Goal: Use online tool/utility: Utilize a website feature to perform a specific function

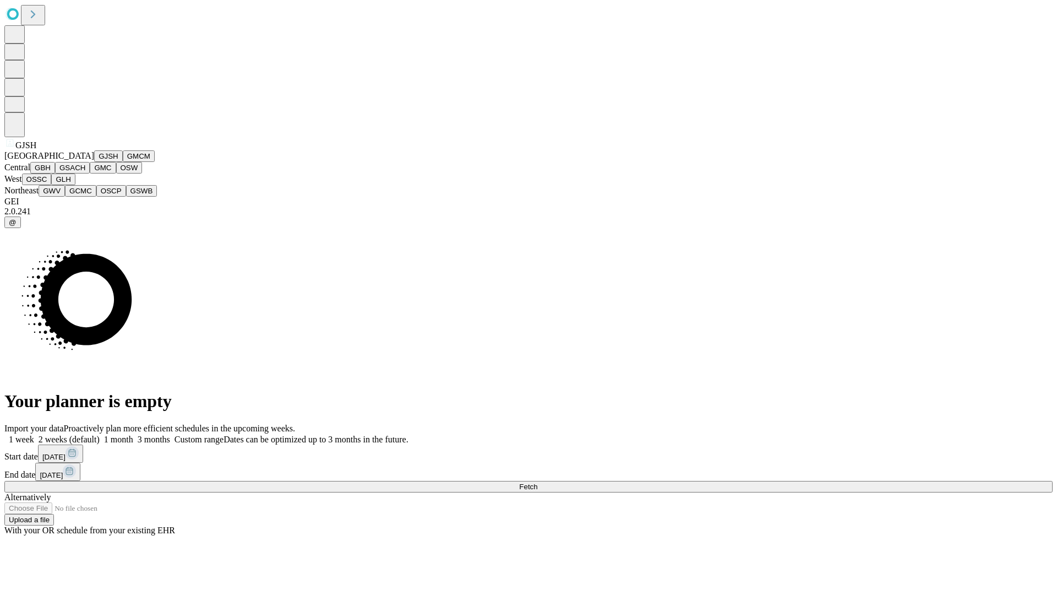
click at [94, 162] on button "GJSH" at bounding box center [108, 156] width 29 height 12
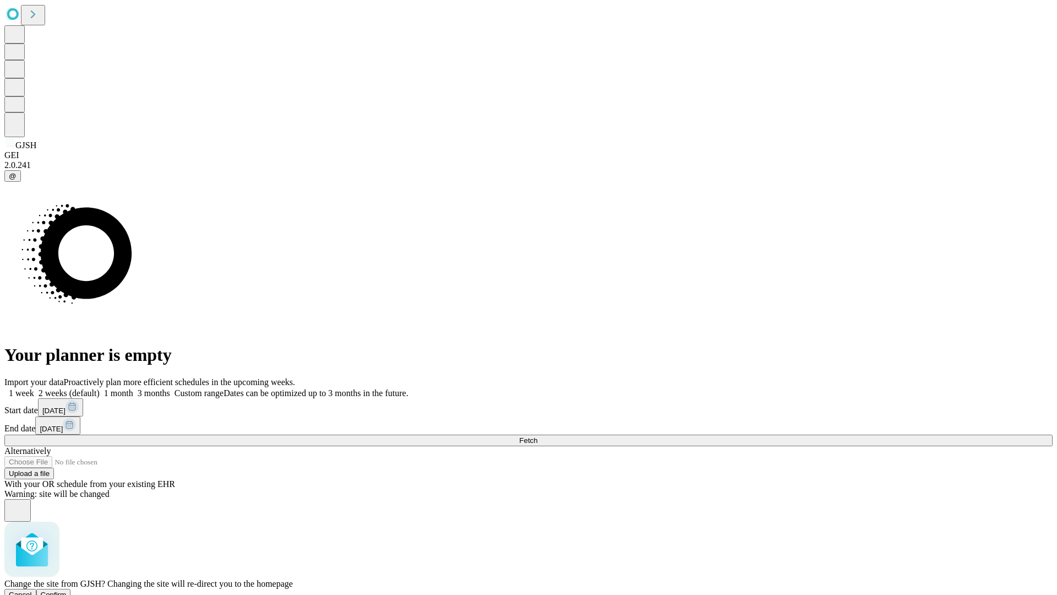
click at [67, 590] on span "Confirm" at bounding box center [54, 594] width 26 height 8
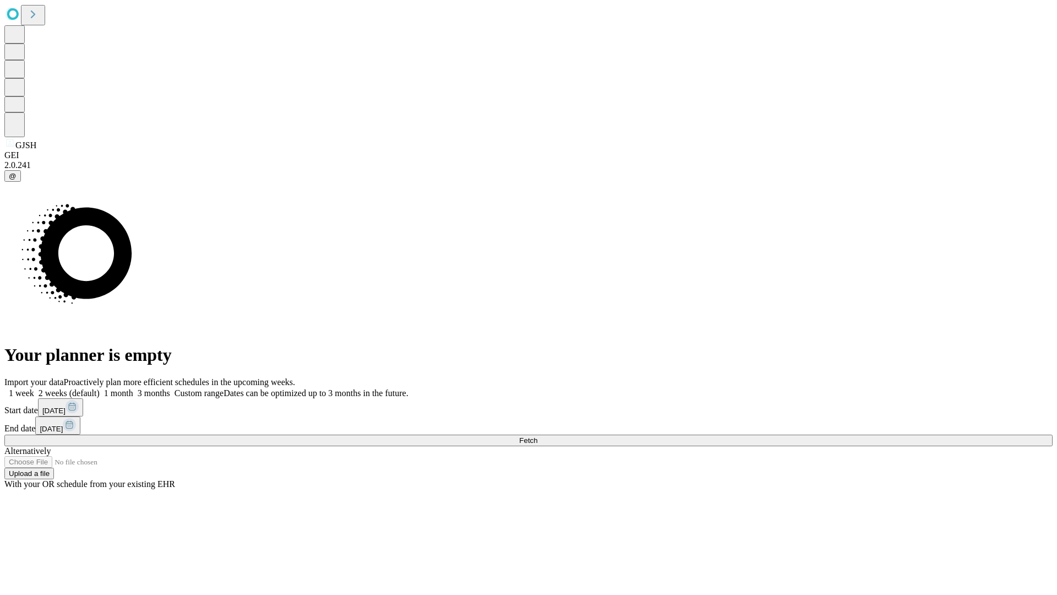
click at [100, 388] on label "2 weeks (default)" at bounding box center [67, 392] width 66 height 9
click at [537, 436] on span "Fetch" at bounding box center [528, 440] width 18 height 8
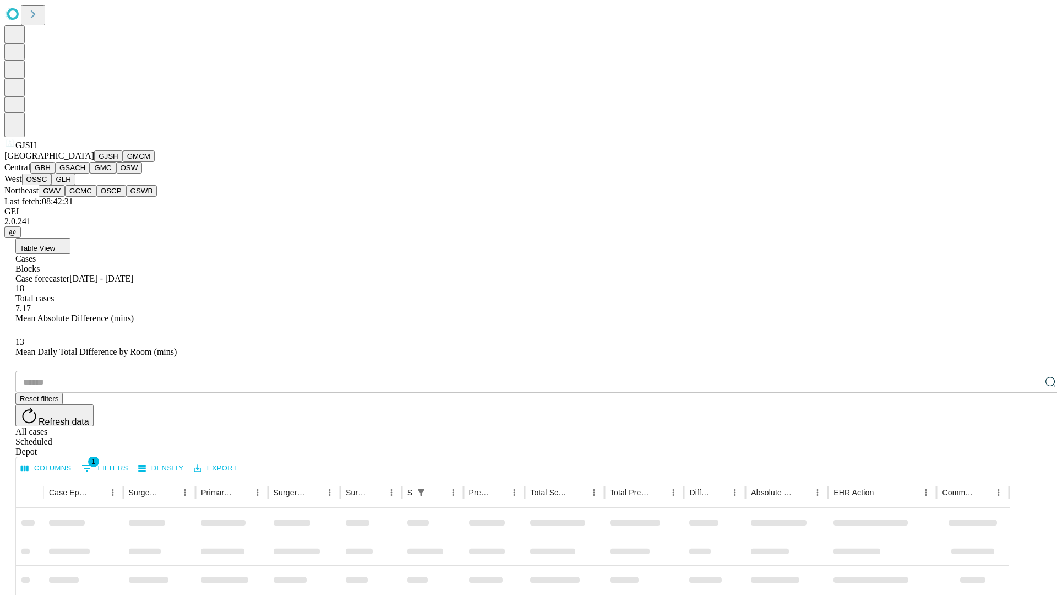
click at [123, 162] on button "GMCM" at bounding box center [139, 156] width 32 height 12
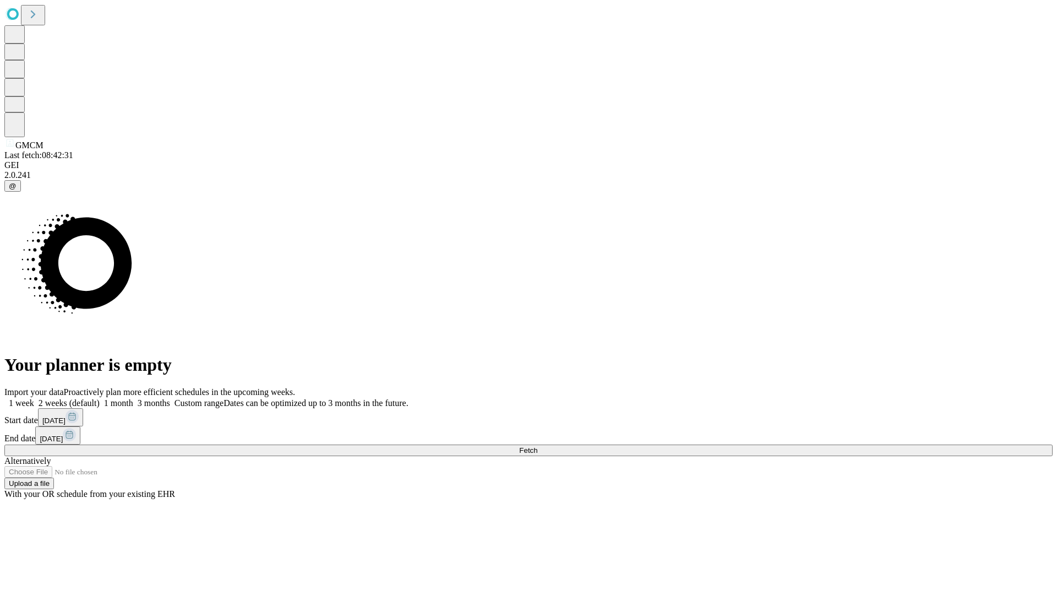
click at [100, 398] on label "2 weeks (default)" at bounding box center [67, 402] width 66 height 9
click at [537, 446] on span "Fetch" at bounding box center [528, 450] width 18 height 8
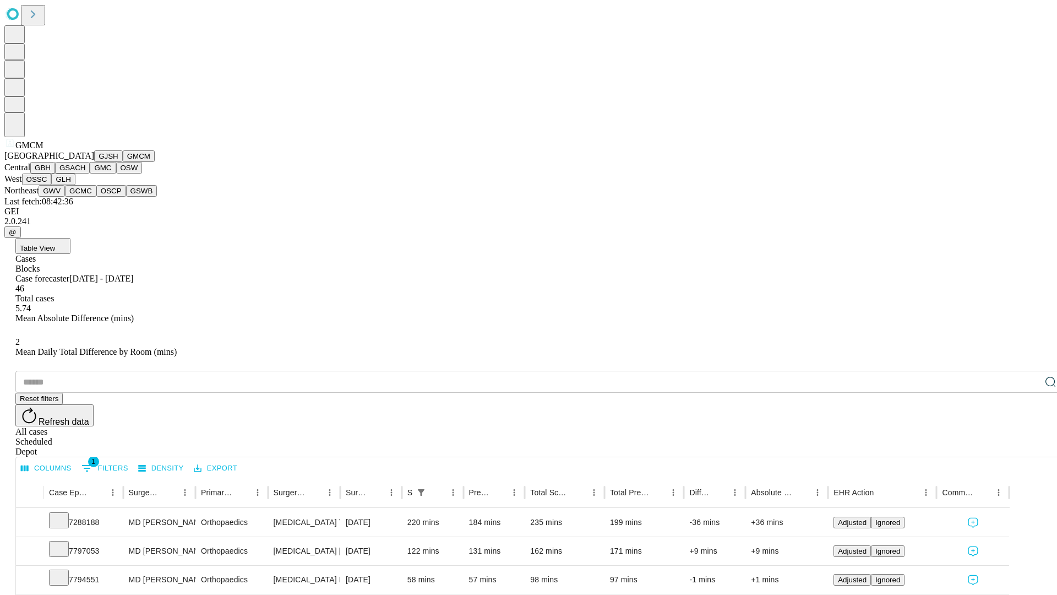
click at [55, 173] on button "GBH" at bounding box center [42, 168] width 25 height 12
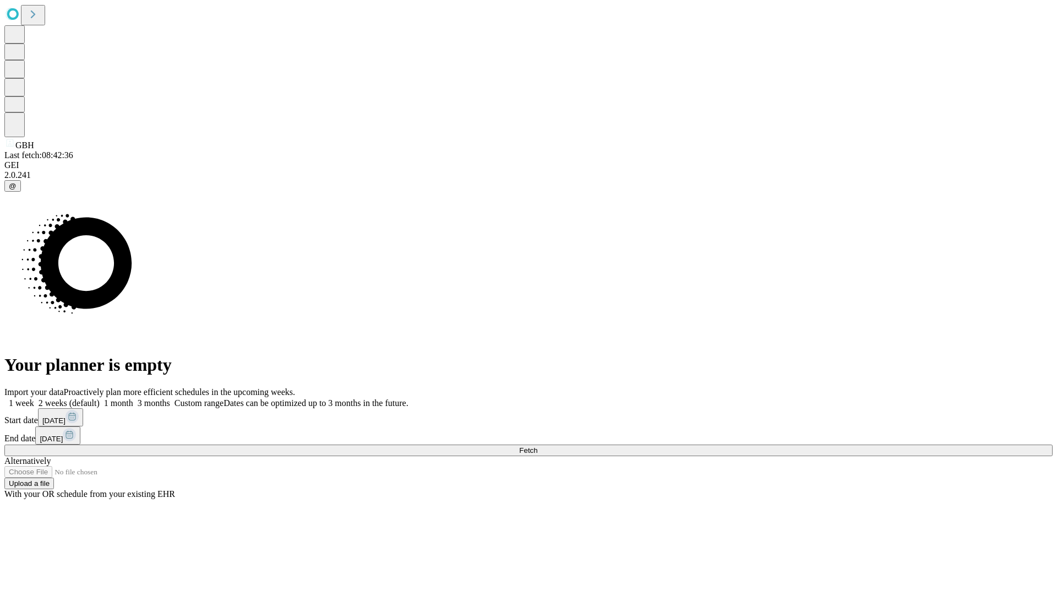
click at [100, 398] on label "2 weeks (default)" at bounding box center [67, 402] width 66 height 9
click at [537, 446] on span "Fetch" at bounding box center [528, 450] width 18 height 8
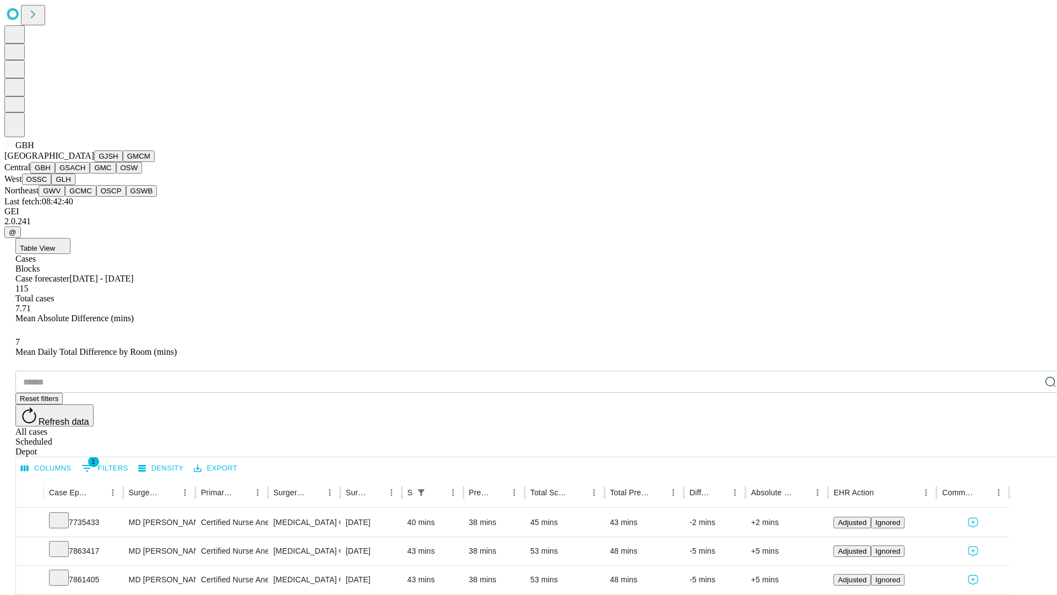
click at [85, 173] on button "GSACH" at bounding box center [72, 168] width 35 height 12
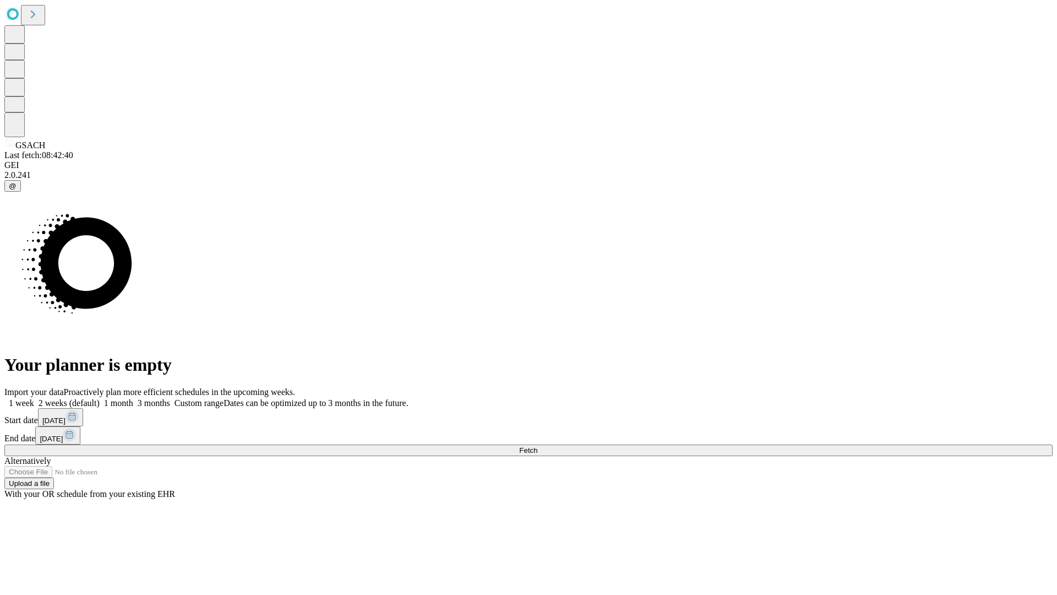
click at [100, 398] on label "2 weeks (default)" at bounding box center [67, 402] width 66 height 9
click at [537, 446] on span "Fetch" at bounding box center [528, 450] width 18 height 8
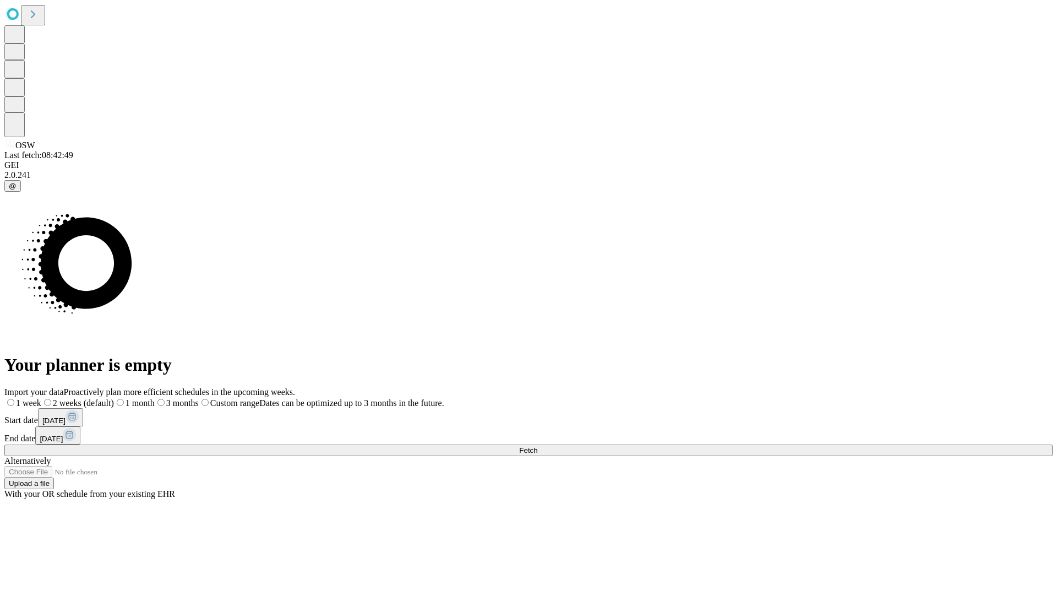
click at [114, 398] on label "2 weeks (default)" at bounding box center [77, 402] width 73 height 9
click at [537, 446] on span "Fetch" at bounding box center [528, 450] width 18 height 8
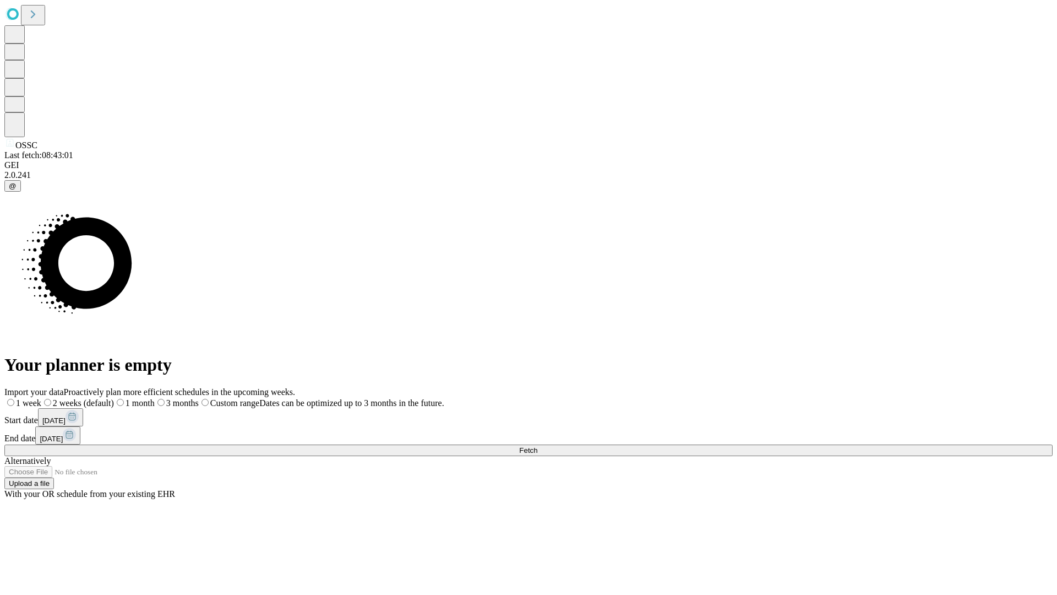
click at [114, 398] on label "2 weeks (default)" at bounding box center [77, 402] width 73 height 9
click at [537, 446] on span "Fetch" at bounding box center [528, 450] width 18 height 8
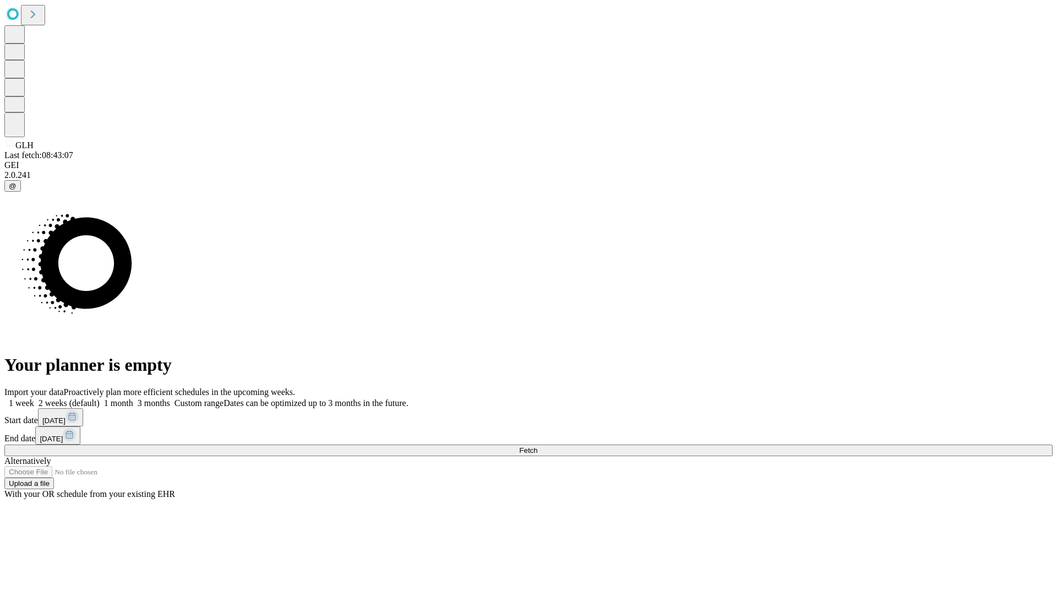
click at [100, 398] on label "2 weeks (default)" at bounding box center [67, 402] width 66 height 9
click at [537, 446] on span "Fetch" at bounding box center [528, 450] width 18 height 8
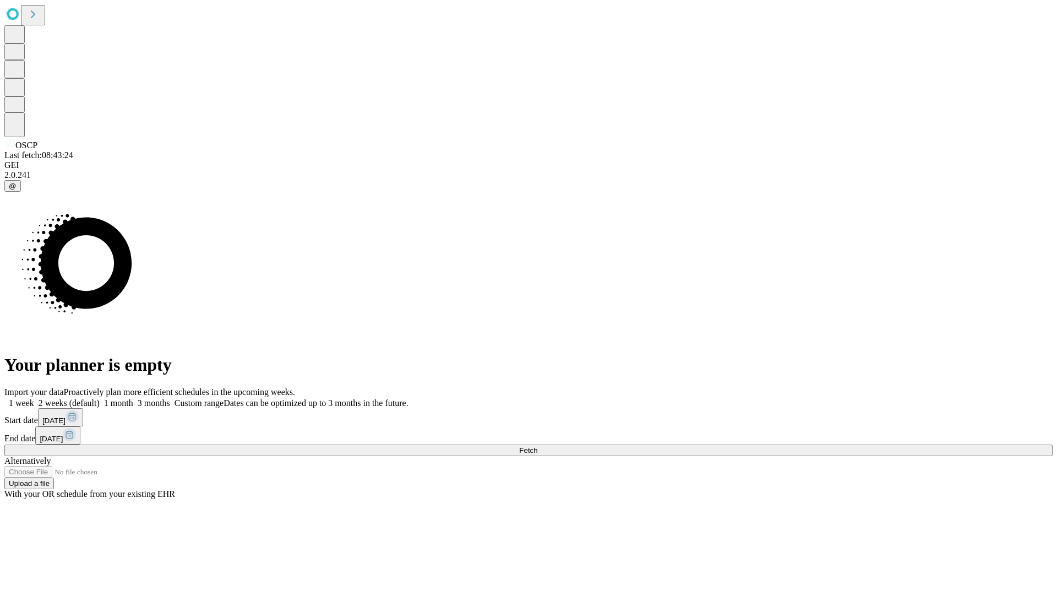
click at [100, 398] on label "2 weeks (default)" at bounding box center [67, 402] width 66 height 9
click at [537, 446] on span "Fetch" at bounding box center [528, 450] width 18 height 8
